Goal: Task Accomplishment & Management: Manage account settings

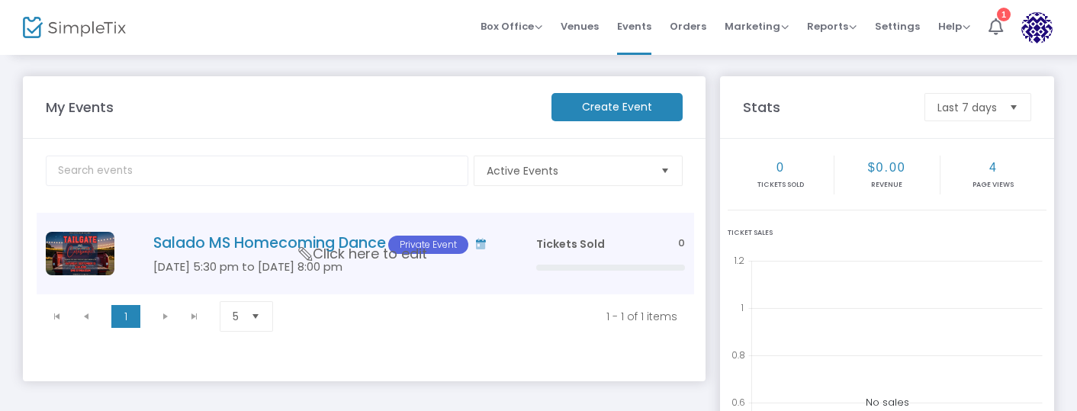
click at [359, 243] on h4 "Salado MS Homecoming Dance Private Event" at bounding box center [321, 244] width 337 height 20
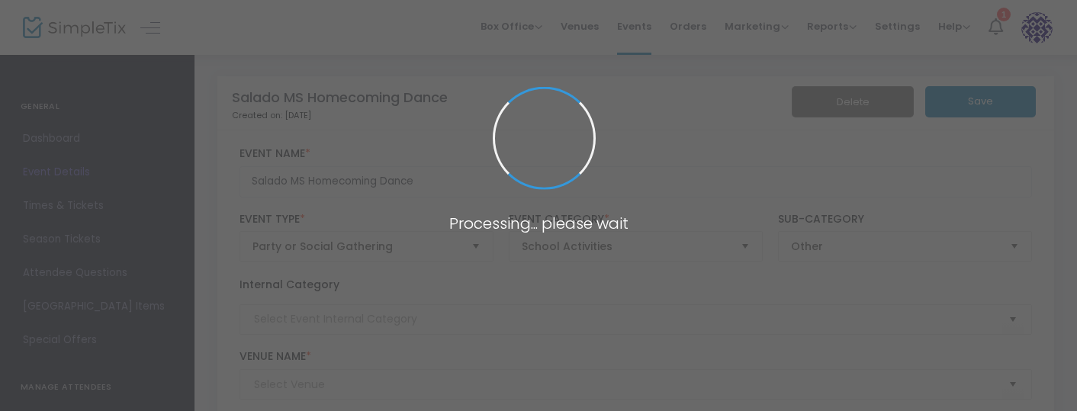
type input "Salado MS [PERSON_NAME]"
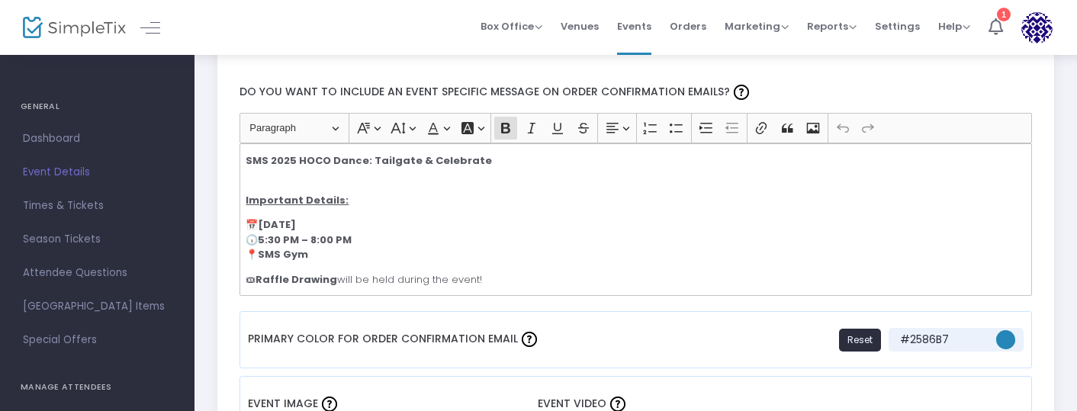
scroll to position [987, 0]
click at [253, 49] on span at bounding box center [247, 41] width 15 height 15
click at [247, 50] on input "Do you want to include the site level order confirmation message on orders to t…" at bounding box center [246, 49] width 1 height 1
checkbox input "true"
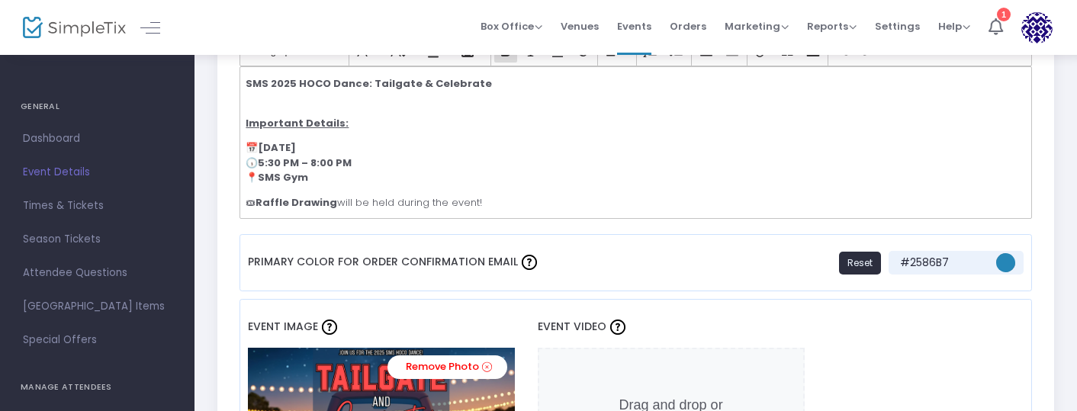
scroll to position [1059, 0]
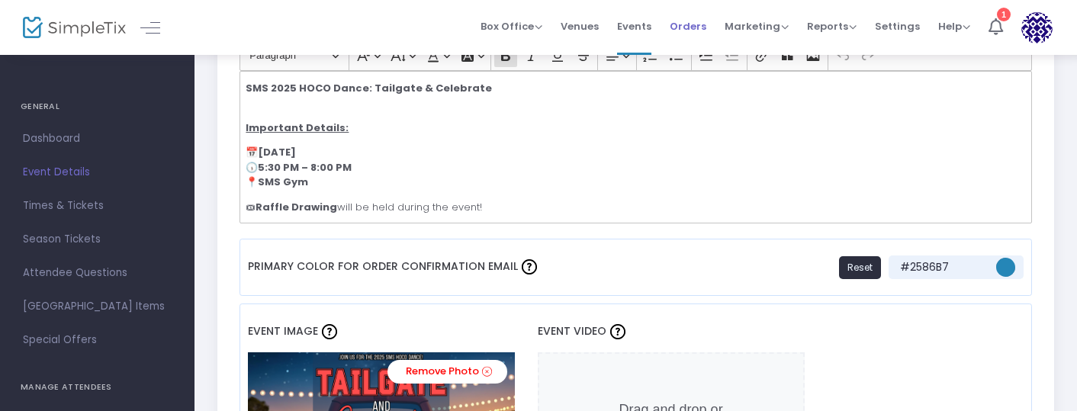
click at [707, 18] on span "Orders" at bounding box center [688, 26] width 37 height 39
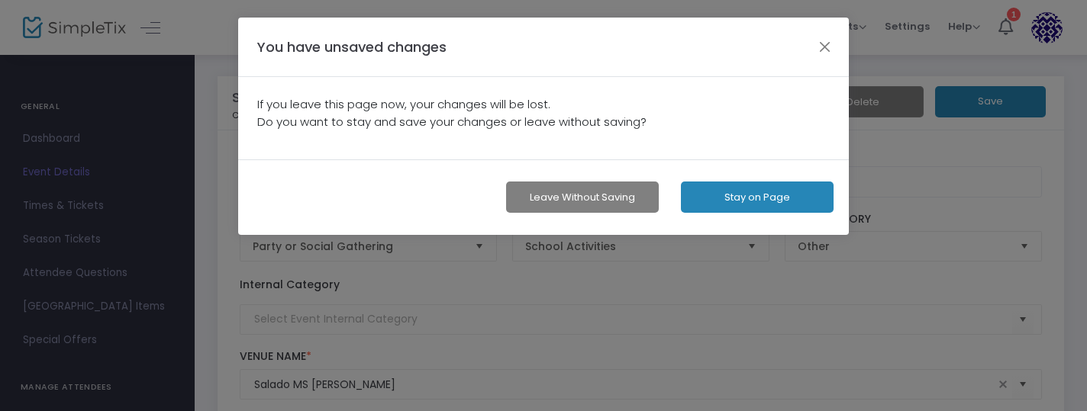
click at [745, 203] on button "Stay on Page" at bounding box center [757, 197] width 153 height 31
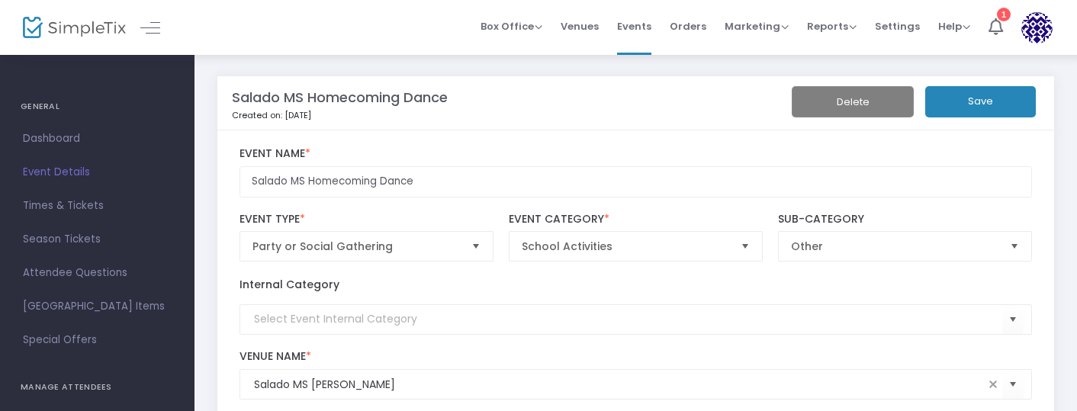
click at [978, 108] on button "Save" at bounding box center [981, 101] width 111 height 31
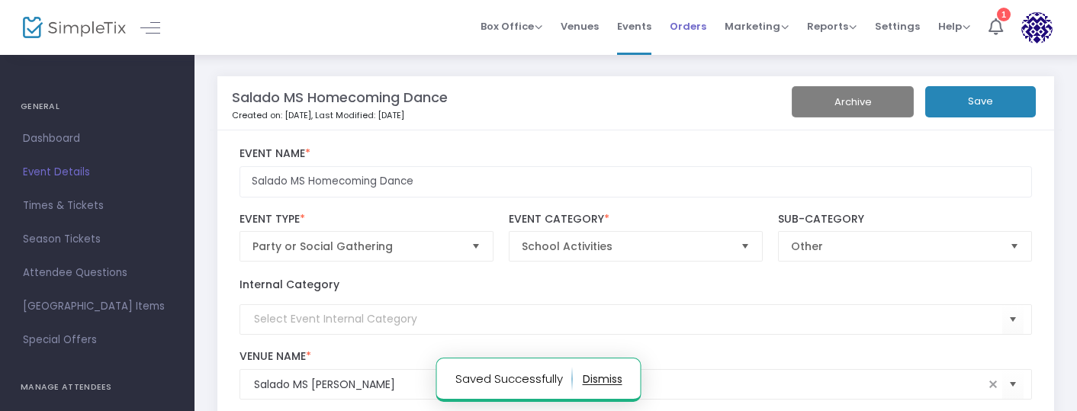
click at [688, 29] on span "Orders" at bounding box center [688, 26] width 37 height 39
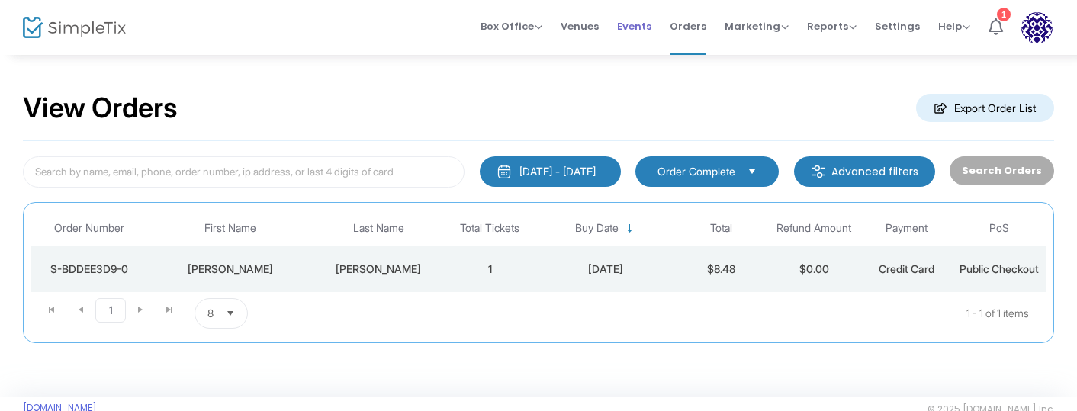
click at [630, 33] on span "Events" at bounding box center [634, 26] width 34 height 39
